Goal: Task Accomplishment & Management: Complete application form

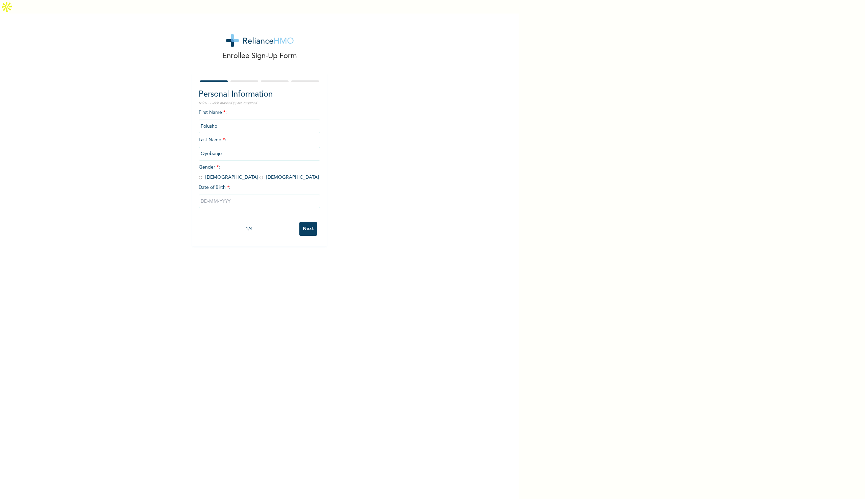
drag, startPoint x: 204, startPoint y: 168, endPoint x: 199, endPoint y: 164, distance: 7.0
click at [203, 167] on div "First Name * : [PERSON_NAME] Last Name * : [PERSON_NAME] Gender * : [DEMOGRAPHI…" at bounding box center [260, 163] width 122 height 109
click at [199, 174] on input "radio" at bounding box center [200, 177] width 3 height 6
radio input "true"
click at [210, 195] on input "text" at bounding box center [260, 202] width 122 height 14
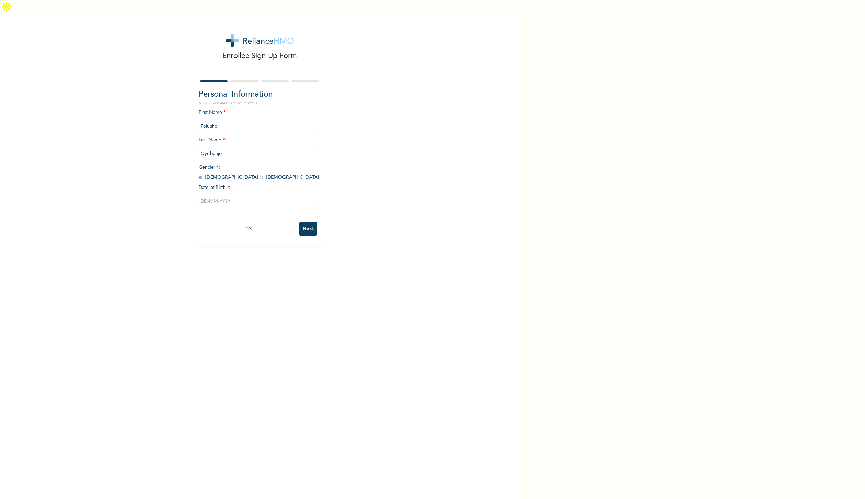
select select "9"
type input "[DATE]"
click at [210, 195] on input "[DATE]" at bounding box center [260, 202] width 122 height 14
click at [255, 221] on select "January February March April May June July August September October November De…" at bounding box center [246, 228] width 36 height 14
select select "2"
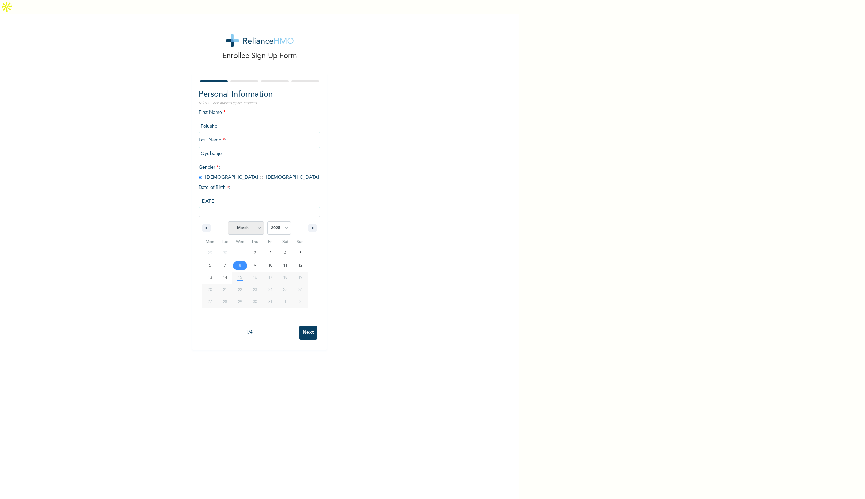
click at [228, 221] on select "January February March April May June July August September October November De…" at bounding box center [246, 228] width 36 height 14
click at [275, 221] on select "2025 2024 2023 2022 2021 2020 2019 2018 2017 2016 2015 2014 2013 2012 2011 2010…" at bounding box center [279, 228] width 24 height 14
select select "1997"
click at [267, 221] on select "2025 2024 2023 2022 2021 2020 2019 2018 2017 2016 2015 2014 2013 2012 2011 2010…" at bounding box center [279, 228] width 24 height 14
click at [306, 331] on div "Enrollee Sign-Up Form Personal Information NOTE: Fields marked (*) are required…" at bounding box center [259, 263] width 519 height 499
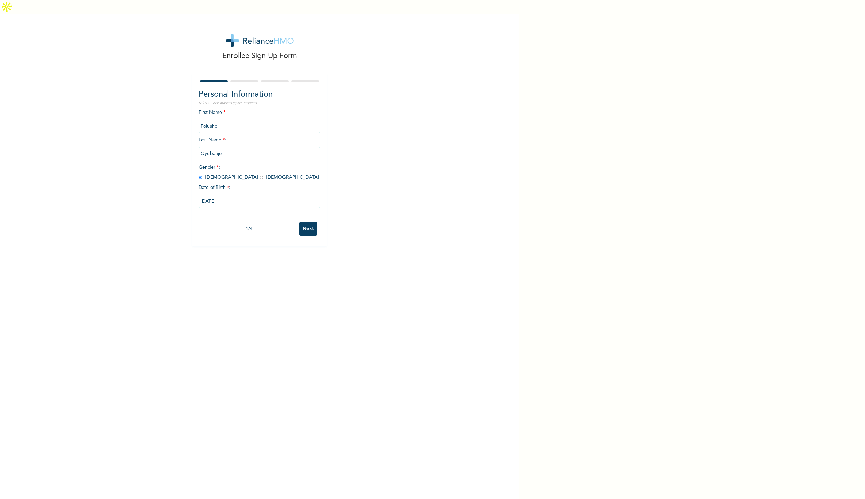
click at [220, 195] on input "[DATE]" at bounding box center [260, 202] width 122 height 14
select select "9"
click at [267, 221] on select "2025 2024 2023 2022 2021 2020 2019 2018 2017 2016 2015 2014 2013 2012 2011 2010…" at bounding box center [279, 228] width 24 height 14
select select "1997"
click at [267, 221] on select "2025 2024 2023 2022 2021 2020 2019 2018 2017 2016 2015 2014 2013 2012 2011 2010…" at bounding box center [279, 228] width 24 height 14
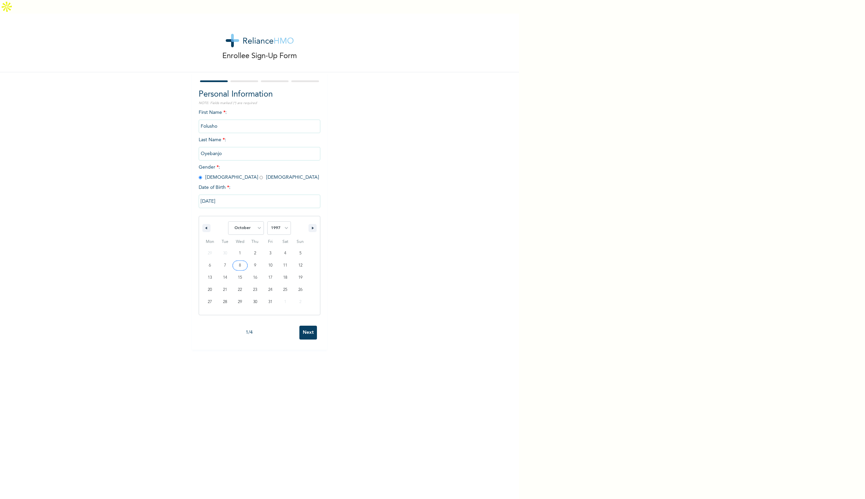
type input "[DATE]"
click at [203, 195] on input "[DATE]" at bounding box center [260, 202] width 122 height 14
select select "9"
select select "1997"
click at [246, 221] on select "January February March April May June July August September October November De…" at bounding box center [246, 228] width 36 height 14
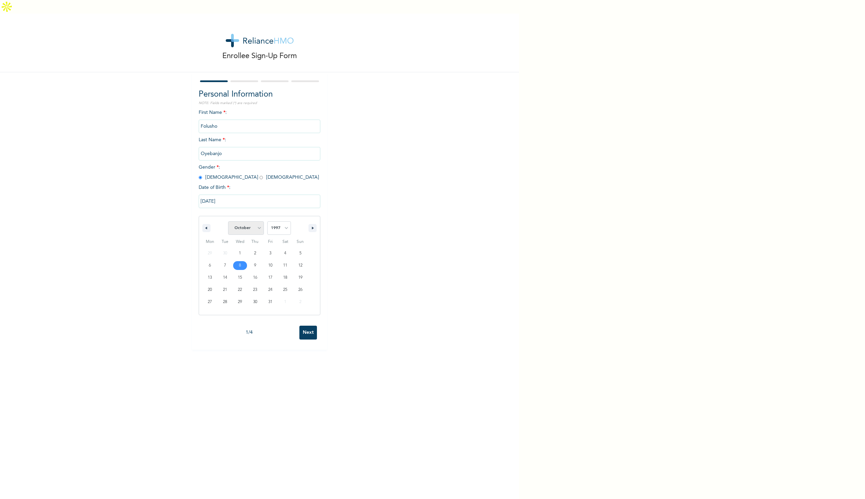
select select "2"
click at [228, 221] on select "January February March April May June July August September October November De…" at bounding box center [246, 228] width 36 height 14
type input "[DATE]"
click at [302, 222] on input "Next" at bounding box center [308, 229] width 18 height 14
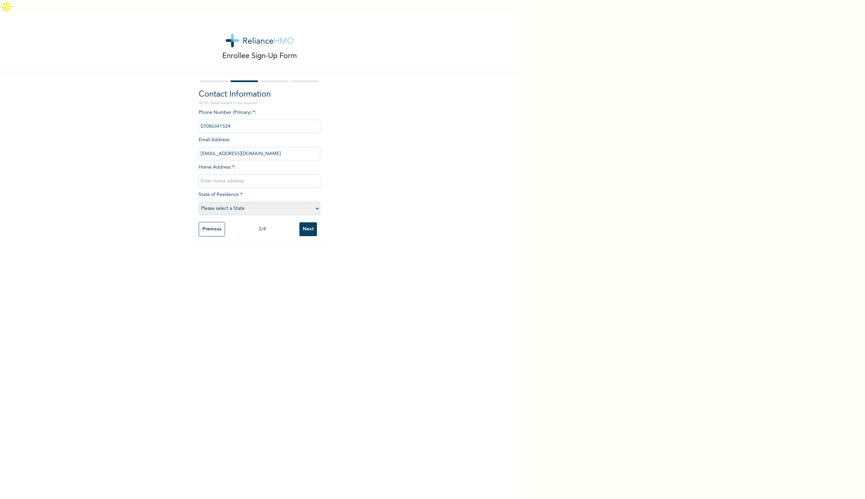
click at [259, 174] on input "text" at bounding box center [260, 181] width 122 height 14
type input "38a [PERSON_NAME], [PERSON_NAME]"
select select "25"
click at [307, 222] on input "Next" at bounding box center [308, 229] width 18 height 14
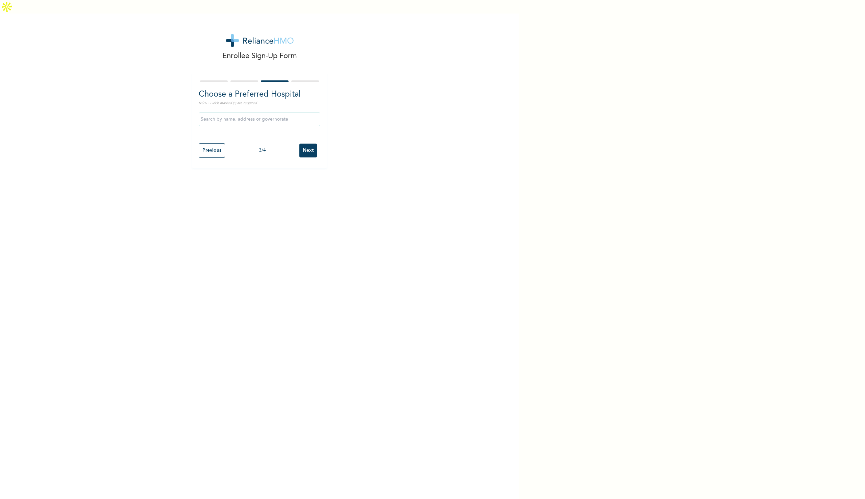
click at [256, 112] on input "text" at bounding box center [260, 119] width 122 height 14
click at [324, 119] on div "Choose a Preferred Hospital NOTE: Fields marked (*) are required Previous 3 / 4…" at bounding box center [259, 120] width 135 height 96
click at [313, 144] on input "Next" at bounding box center [308, 151] width 18 height 14
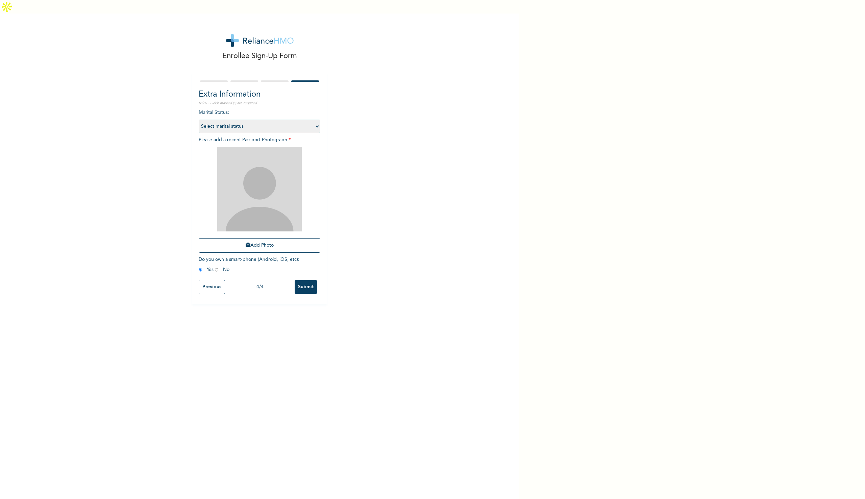
click at [270, 120] on select "Select marital status [DEMOGRAPHIC_DATA] Married [DEMOGRAPHIC_DATA] Widow/[DEMO…" at bounding box center [260, 127] width 122 height 14
select select "1"
click at [199, 120] on select "Select marital status [DEMOGRAPHIC_DATA] Married [DEMOGRAPHIC_DATA] Widow/[DEMO…" at bounding box center [260, 127] width 122 height 14
click at [282, 238] on button "Add Photo" at bounding box center [260, 245] width 122 height 15
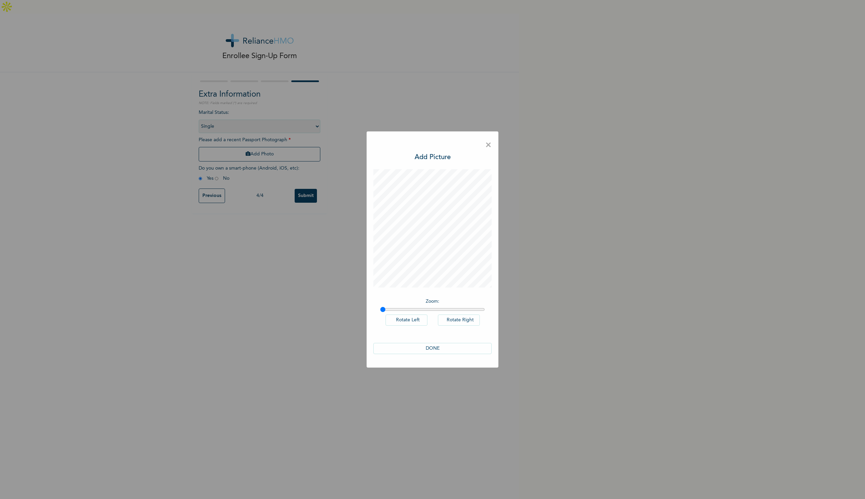
click at [431, 347] on button "DONE" at bounding box center [432, 348] width 118 height 11
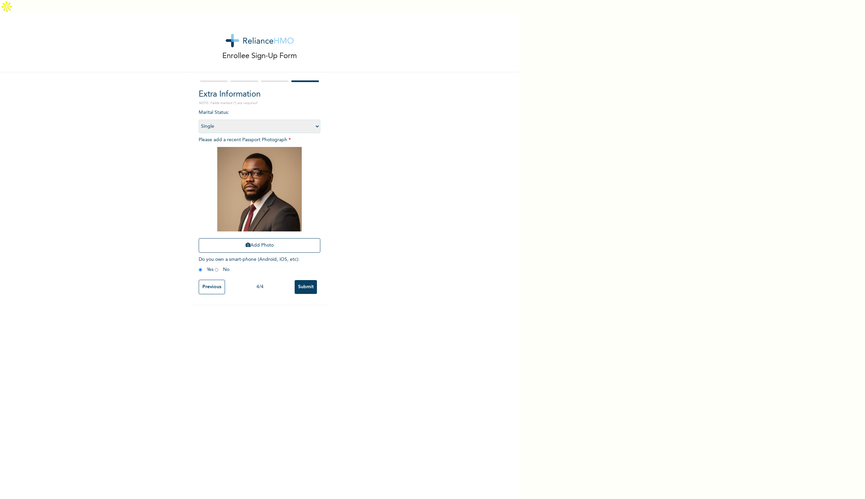
click at [298, 280] on input "Submit" at bounding box center [305, 287] width 22 height 14
